Goal: Task Accomplishment & Management: Manage account settings

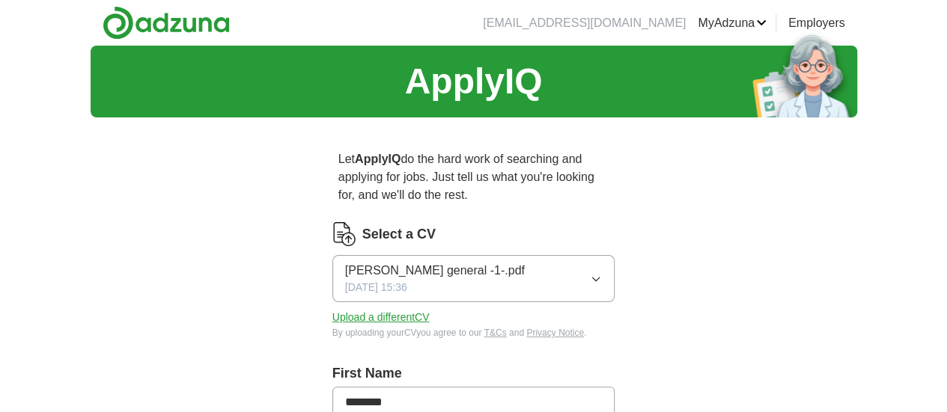
click at [390, 310] on button "Upload a different CV" at bounding box center [380, 318] width 97 height 16
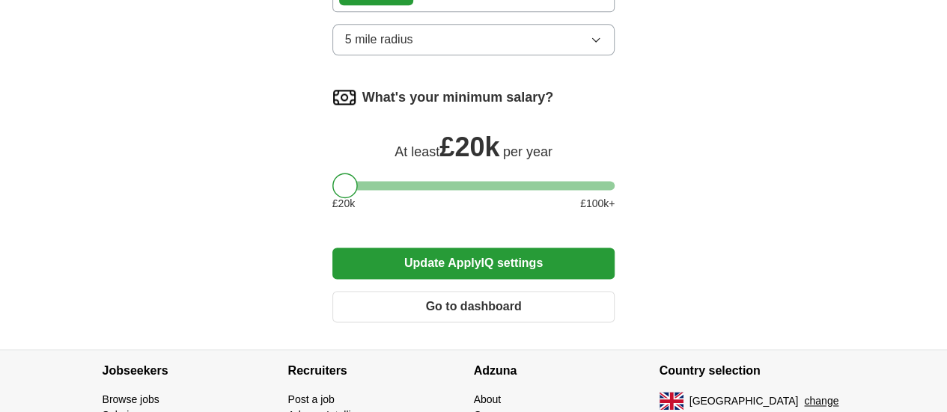
scroll to position [984, 0]
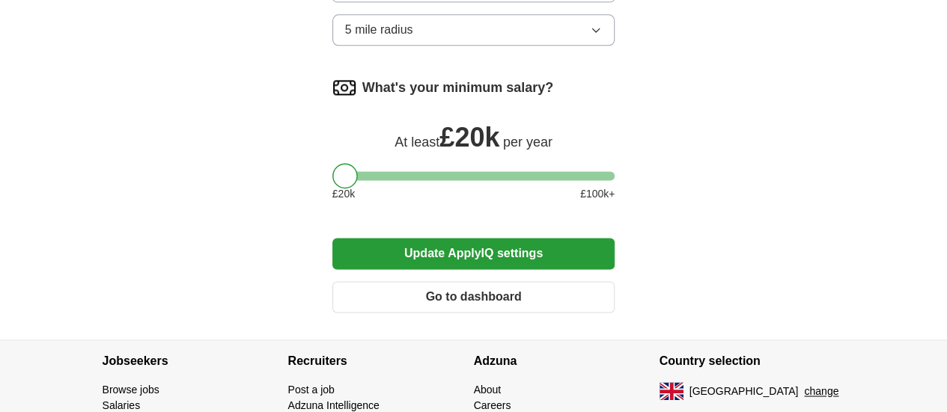
click at [415, 238] on button "Update ApplyIQ settings" at bounding box center [473, 253] width 283 height 31
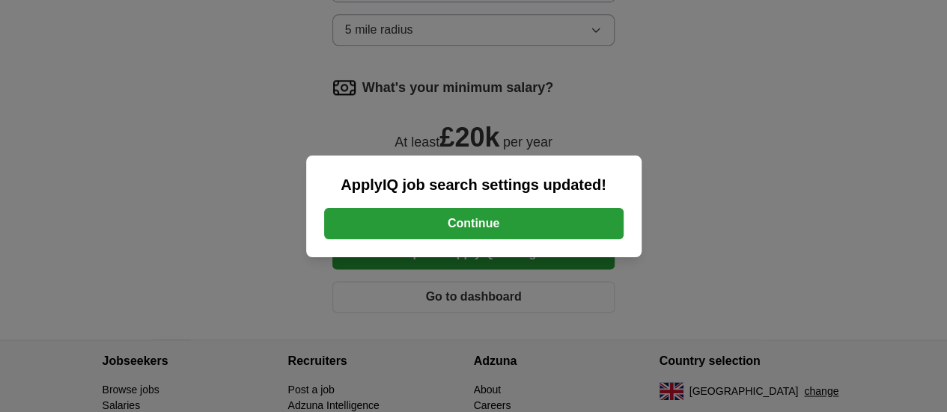
click at [537, 225] on button "Continue" at bounding box center [473, 223] width 299 height 31
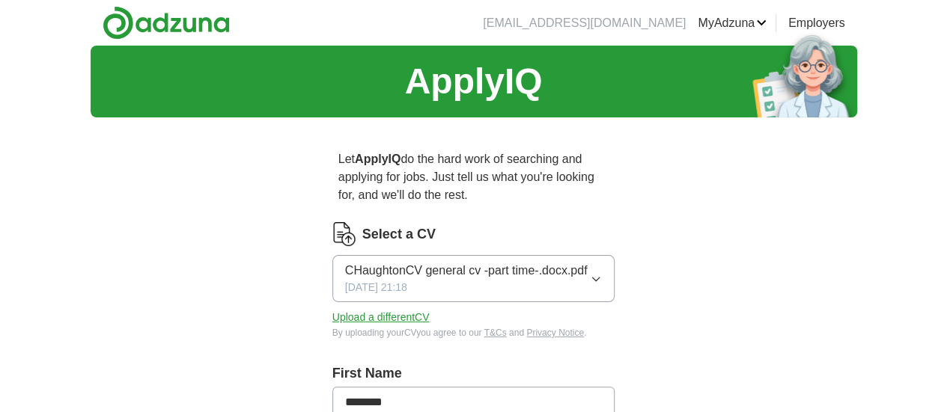
click at [392, 310] on button "Upload a different CV" at bounding box center [380, 318] width 97 height 16
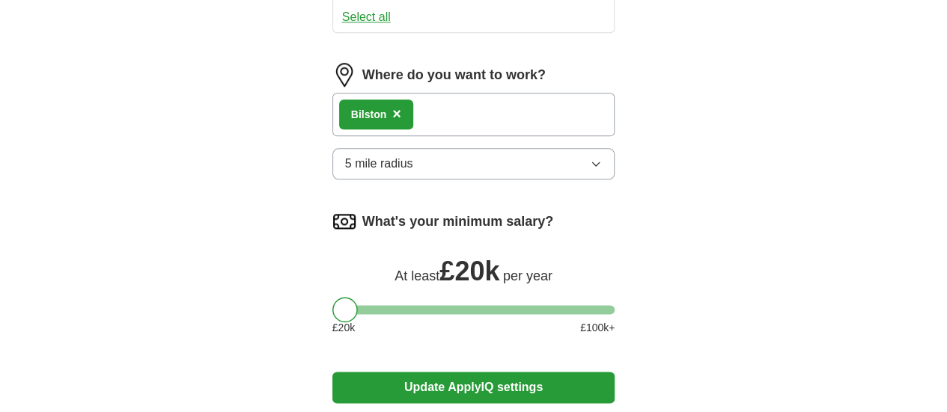
scroll to position [857, 0]
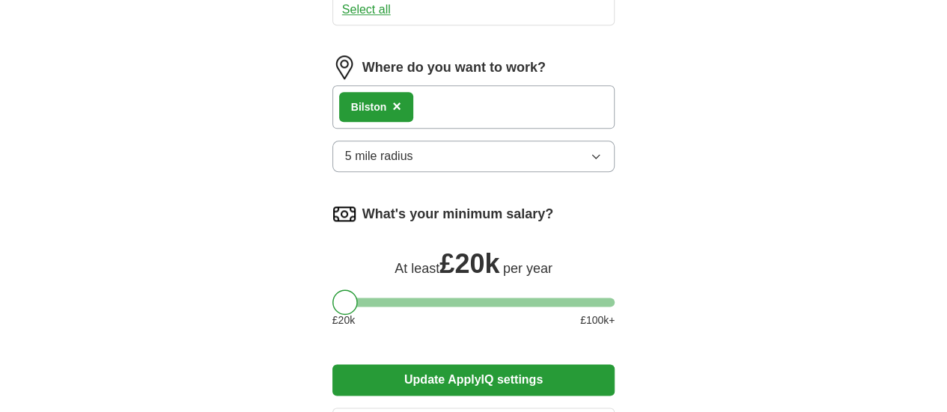
click at [495, 365] on button "Update ApplyIQ settings" at bounding box center [473, 380] width 283 height 31
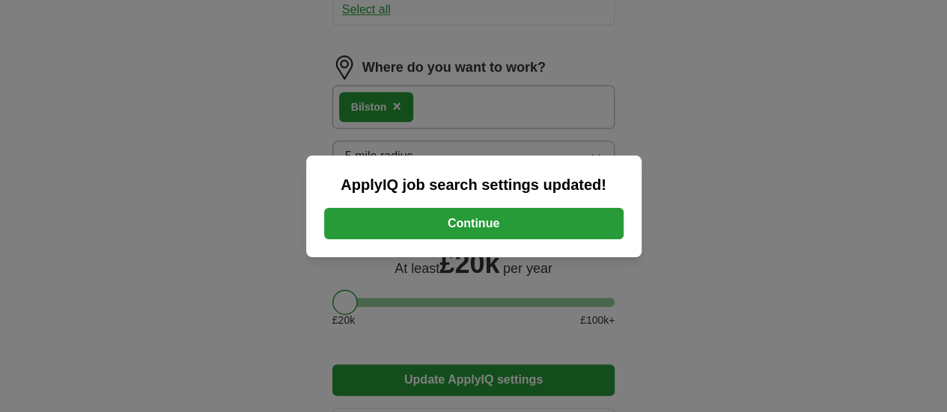
click at [589, 234] on button "Continue" at bounding box center [473, 223] width 299 height 31
